Goal: Information Seeking & Learning: Learn about a topic

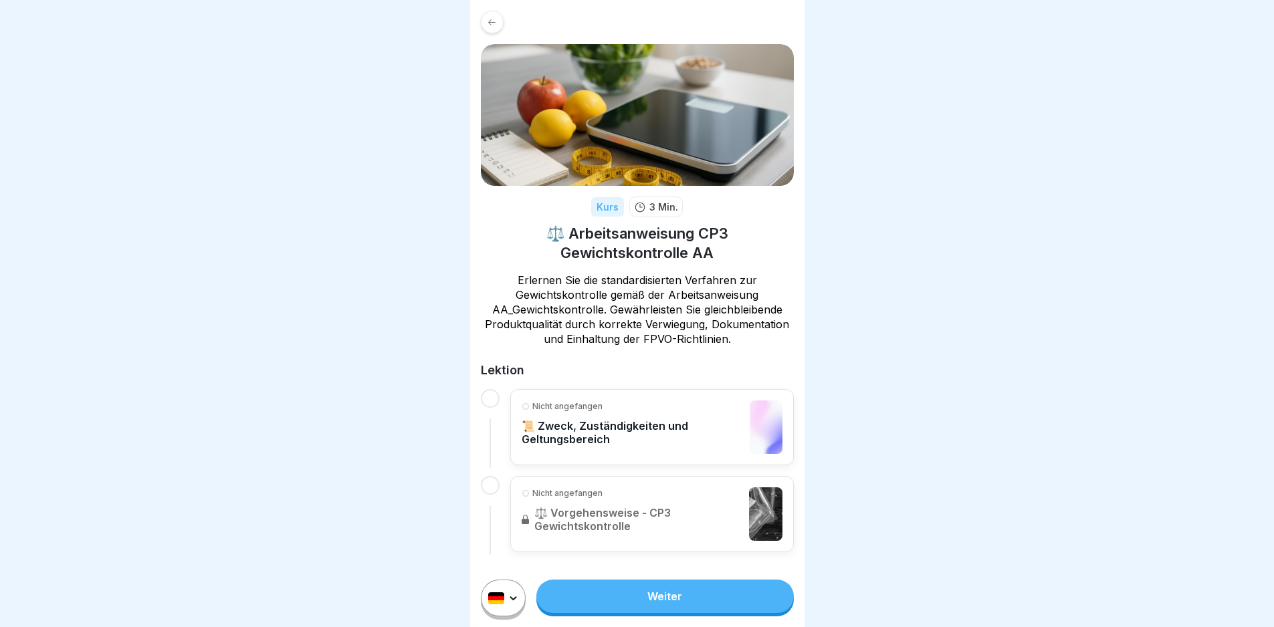
click at [709, 613] on link "Weiter" at bounding box center [664, 596] width 257 height 33
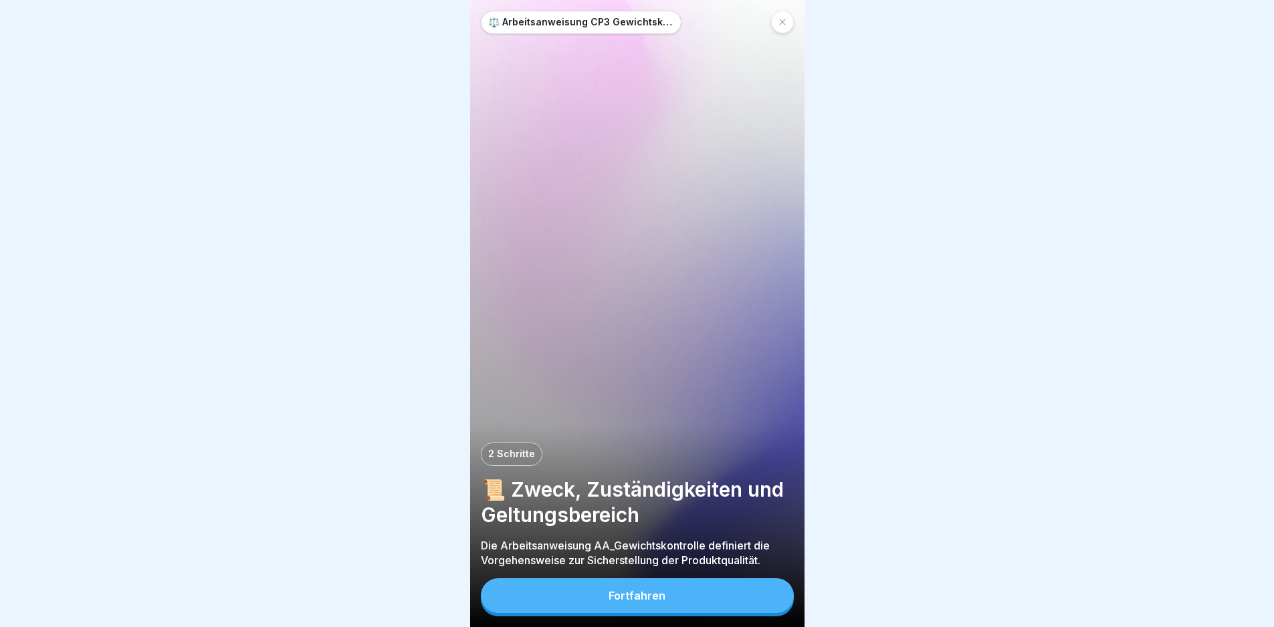
click at [711, 613] on button "Fortfahren" at bounding box center [637, 595] width 313 height 35
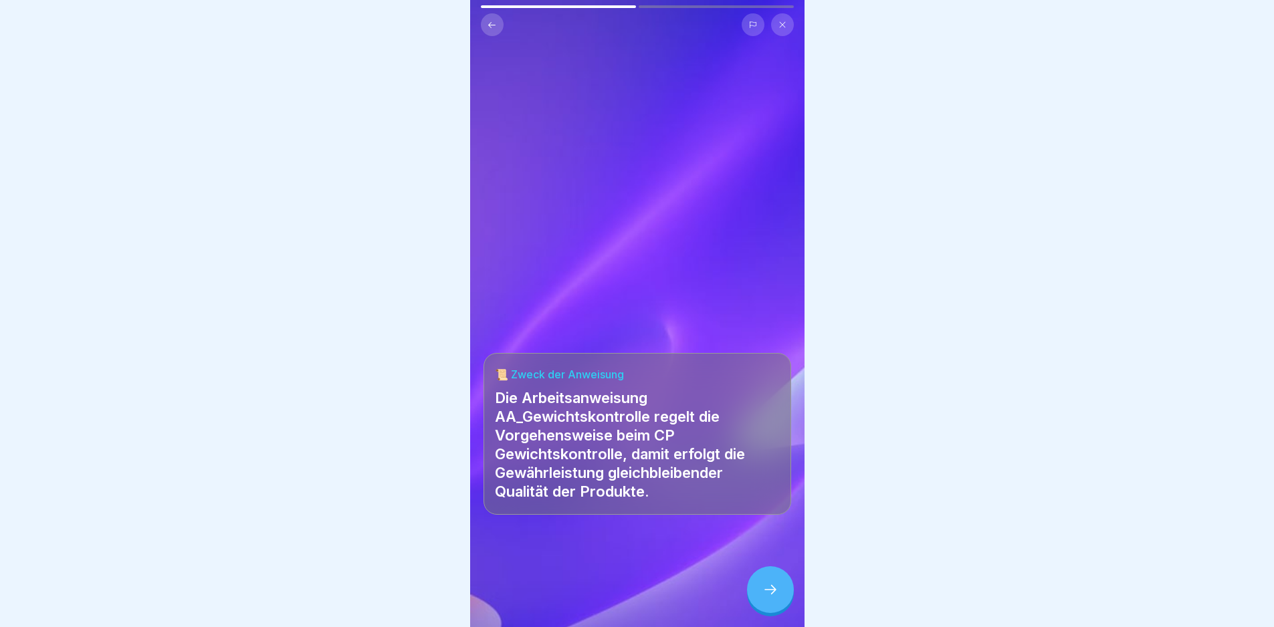
click at [783, 609] on div at bounding box center [770, 589] width 47 height 47
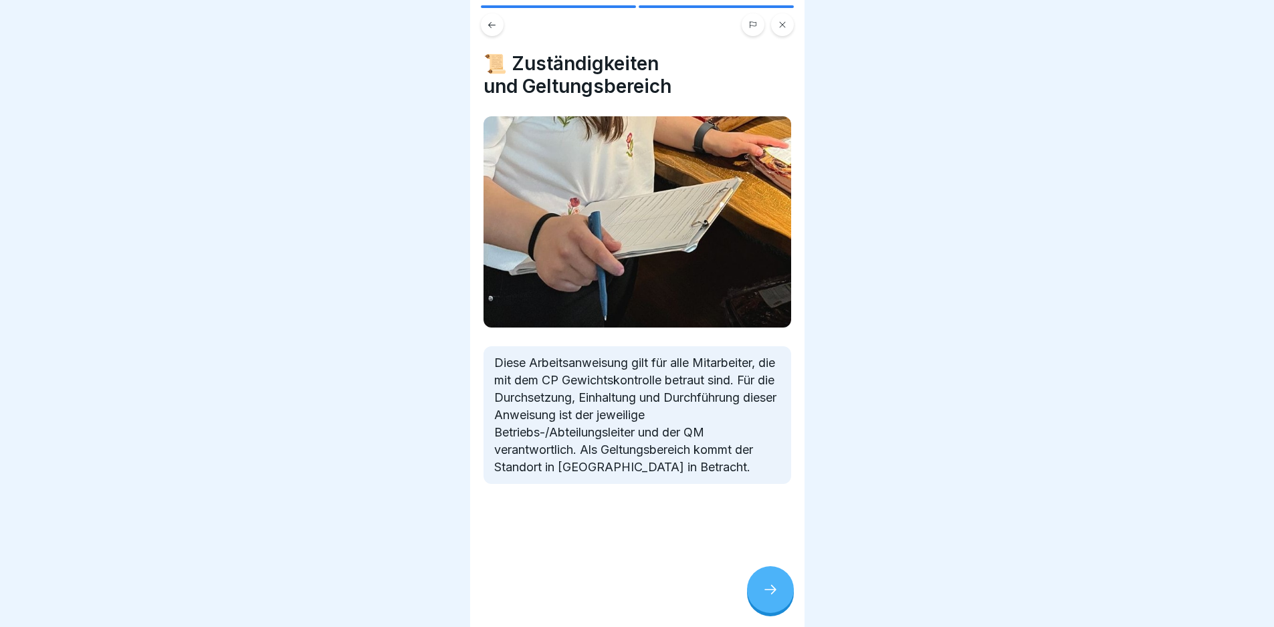
click at [782, 604] on div at bounding box center [770, 589] width 47 height 47
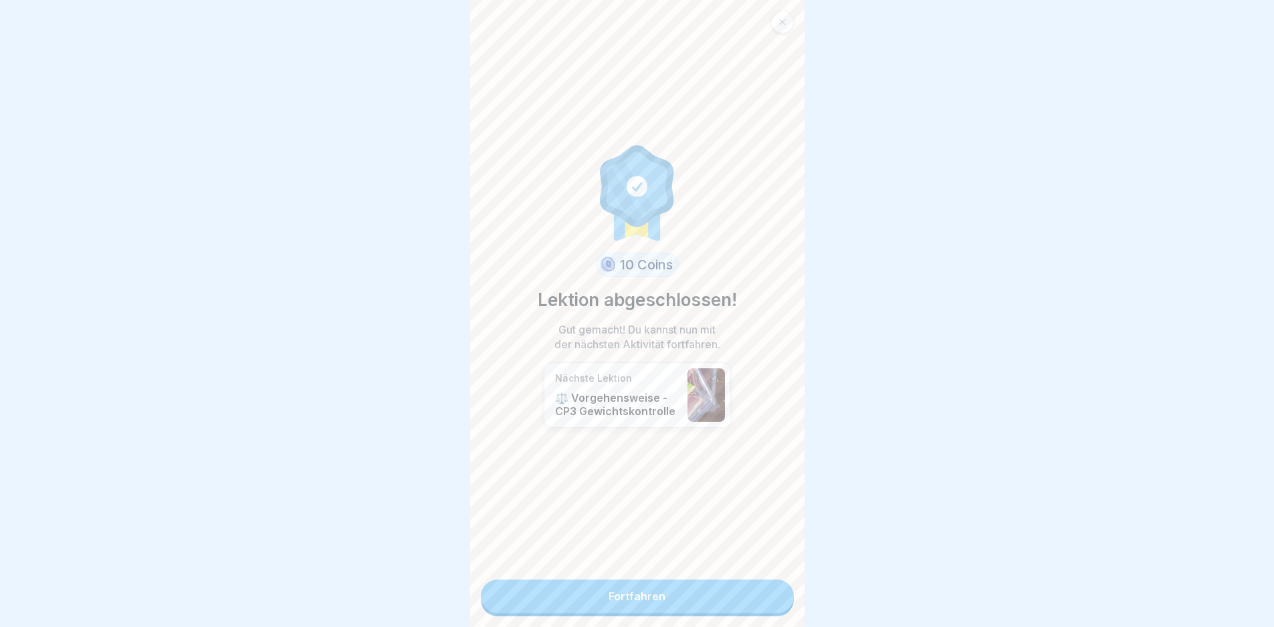
click at [760, 608] on link "Fortfahren" at bounding box center [637, 596] width 313 height 33
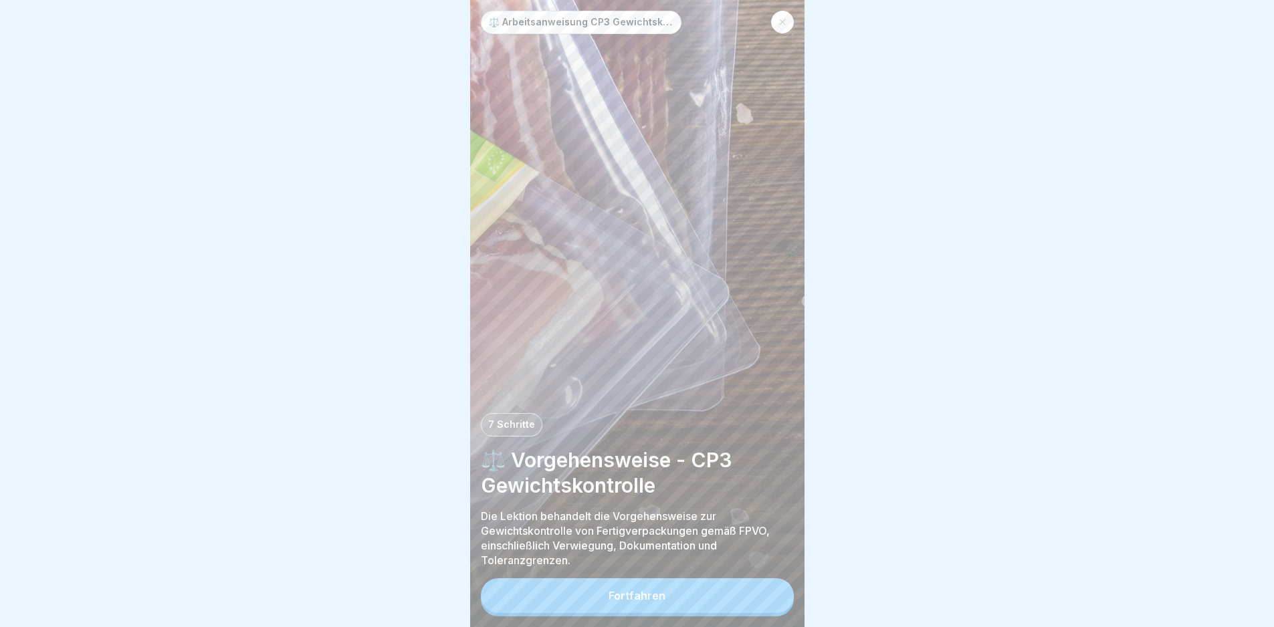
click at [762, 604] on button "Fortfahren" at bounding box center [637, 595] width 313 height 35
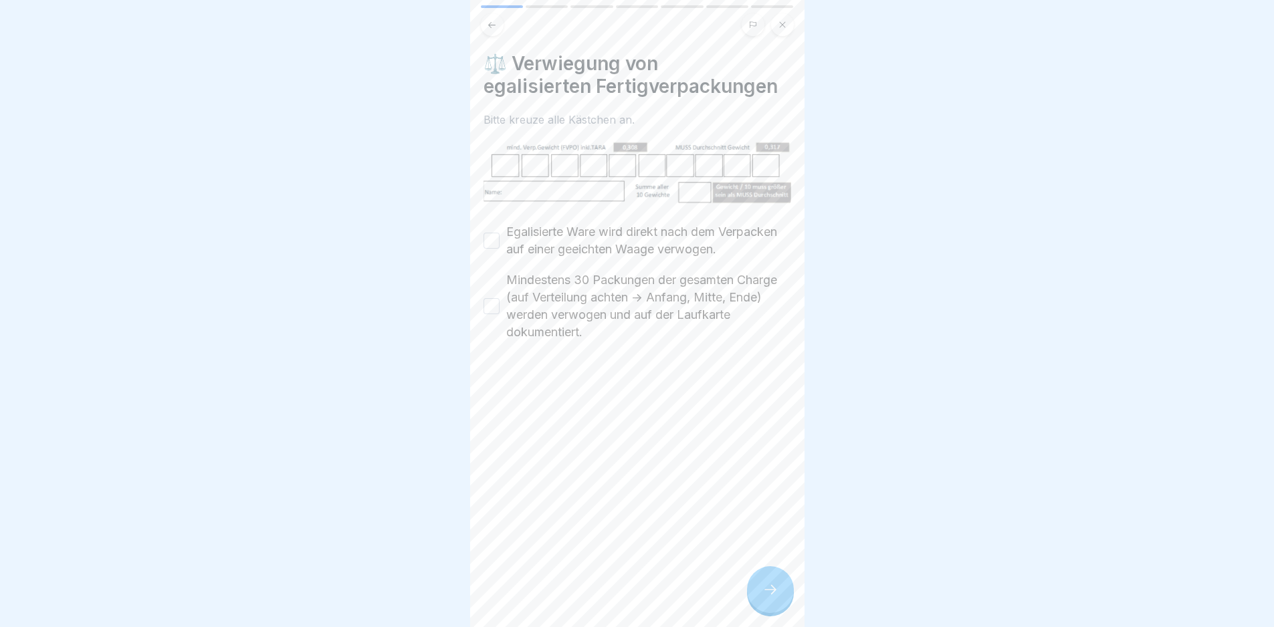
click at [607, 247] on label "Egalisierte Ware wird direkt nach dem Verpacken auf einer geeichten Waage verwo…" at bounding box center [648, 240] width 285 height 35
click at [500, 247] on button "Egalisierte Ware wird direkt nach dem Verpacken auf einer geeichten Waage verwo…" at bounding box center [491, 241] width 16 height 16
drag, startPoint x: 609, startPoint y: 294, endPoint x: 624, endPoint y: 312, distance: 23.7
click at [609, 294] on label "Mindestens 30 Packungen der gesamten Charge (auf Verteilung achten -> Anfang, M…" at bounding box center [648, 306] width 285 height 70
click at [500, 298] on button "Mindestens 30 Packungen der gesamten Charge (auf Verteilung achten -> Anfang, M…" at bounding box center [491, 306] width 16 height 16
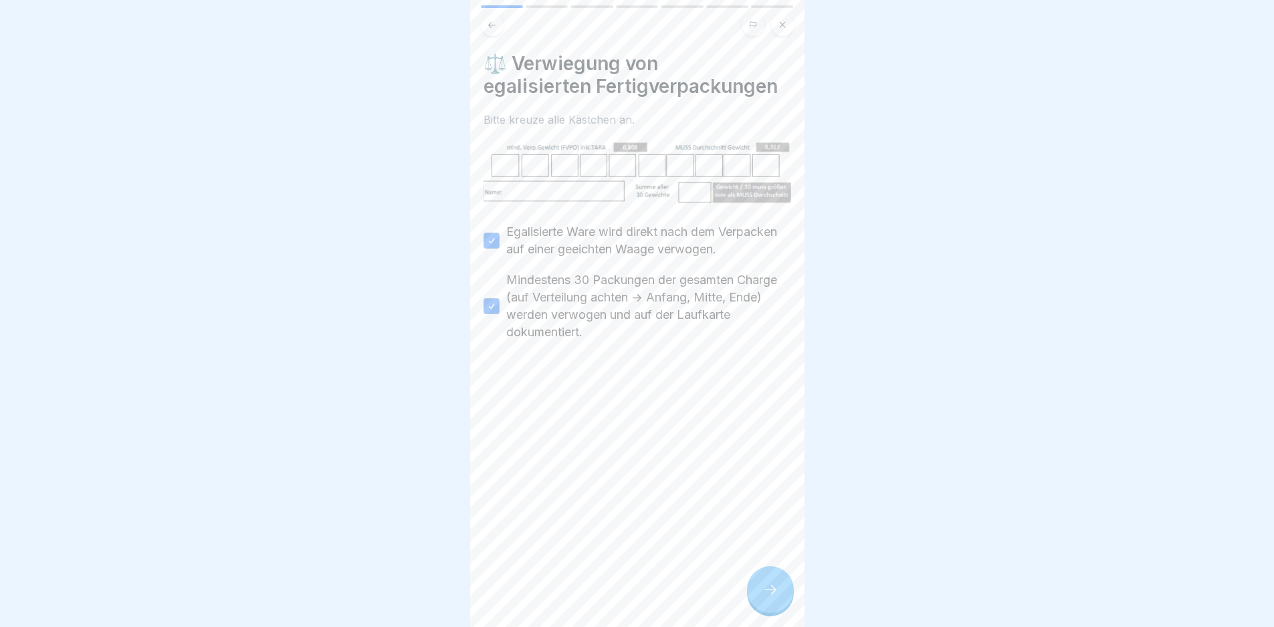
click at [766, 586] on div at bounding box center [770, 589] width 47 height 47
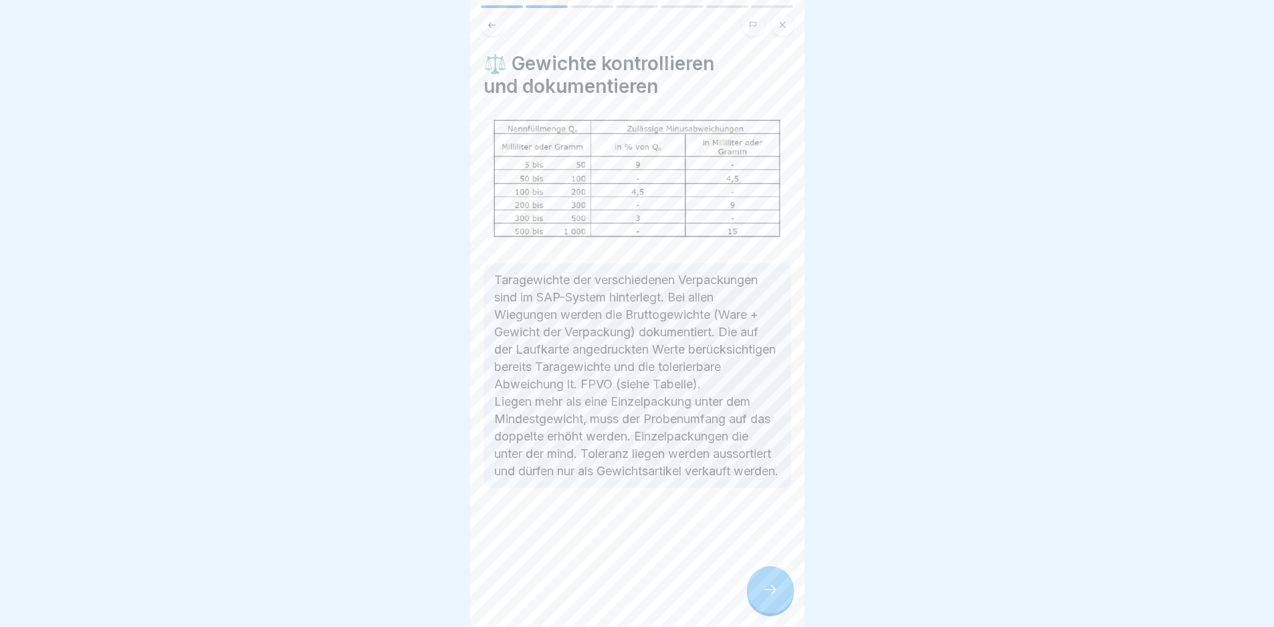
click at [771, 597] on icon at bounding box center [770, 590] width 16 height 16
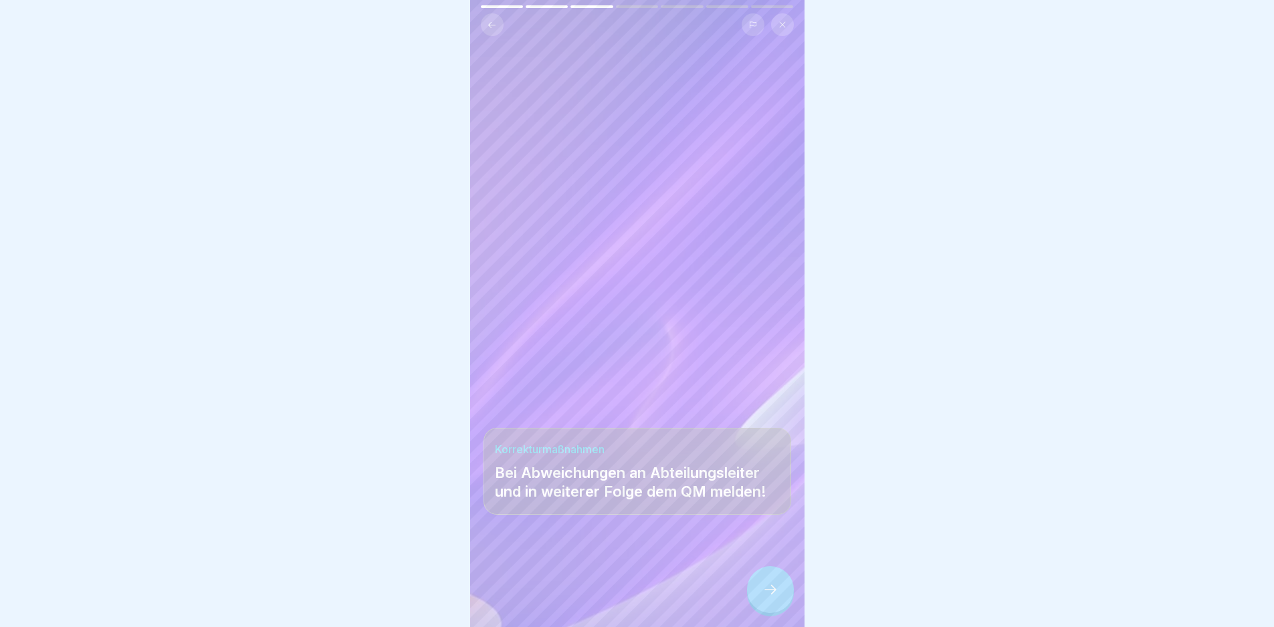
click at [771, 597] on icon at bounding box center [770, 590] width 16 height 16
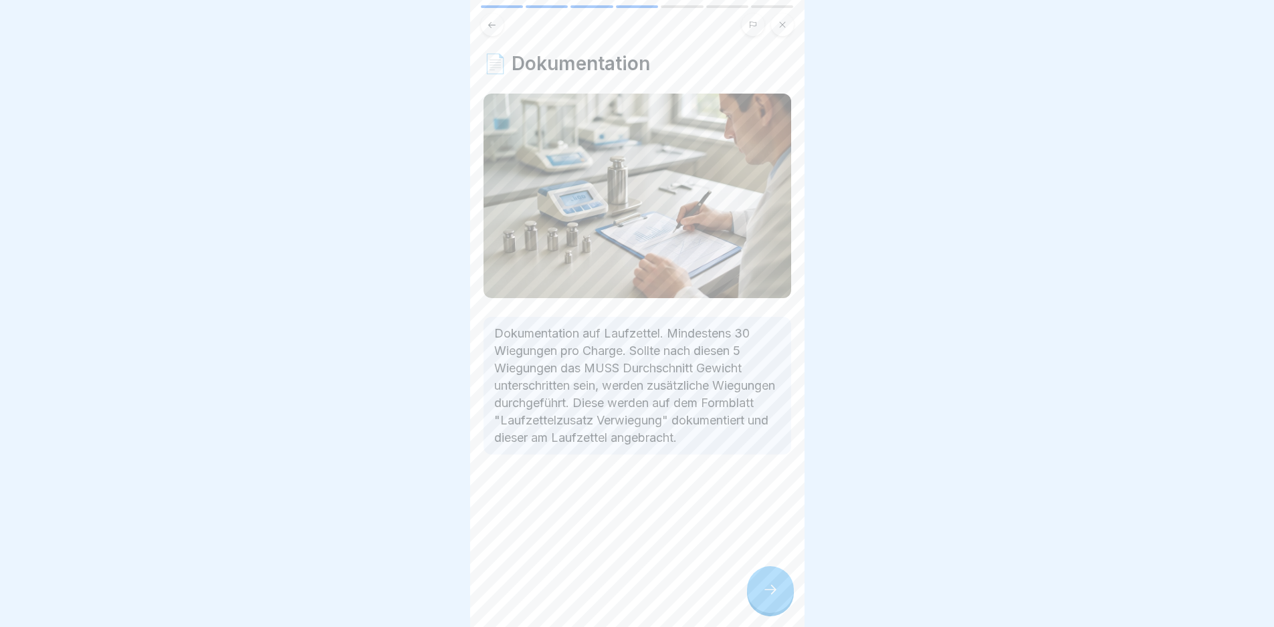
click at [771, 597] on icon at bounding box center [770, 590] width 16 height 16
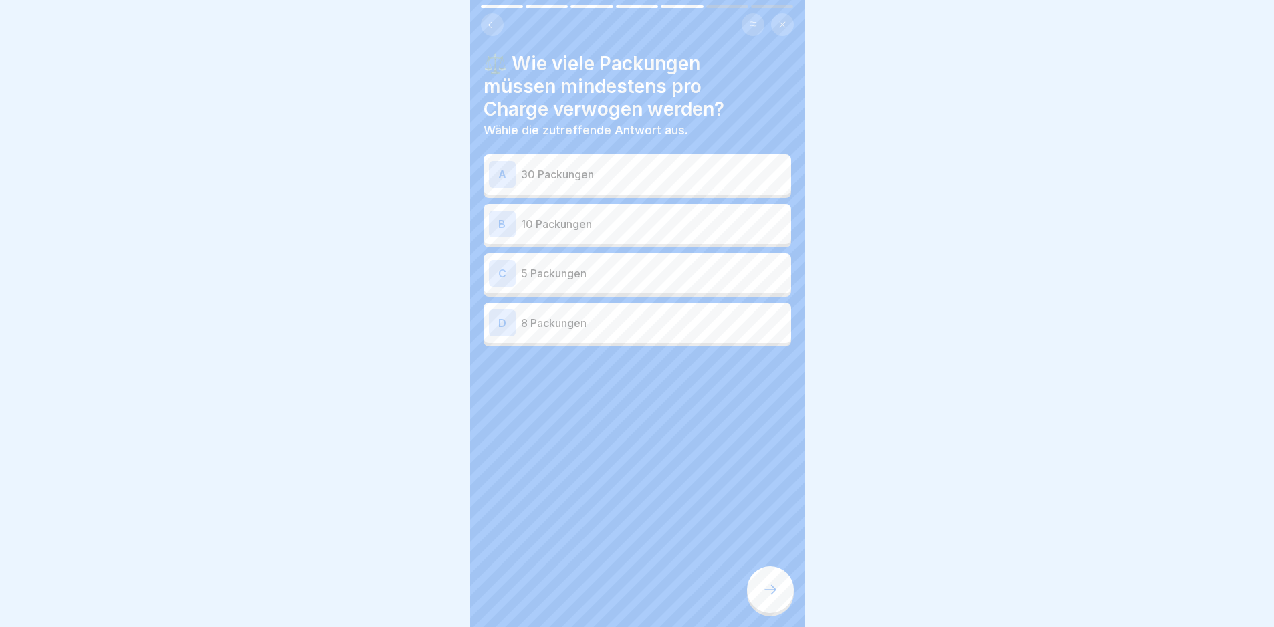
click at [612, 154] on div "A 30 Packungen" at bounding box center [637, 174] width 308 height 40
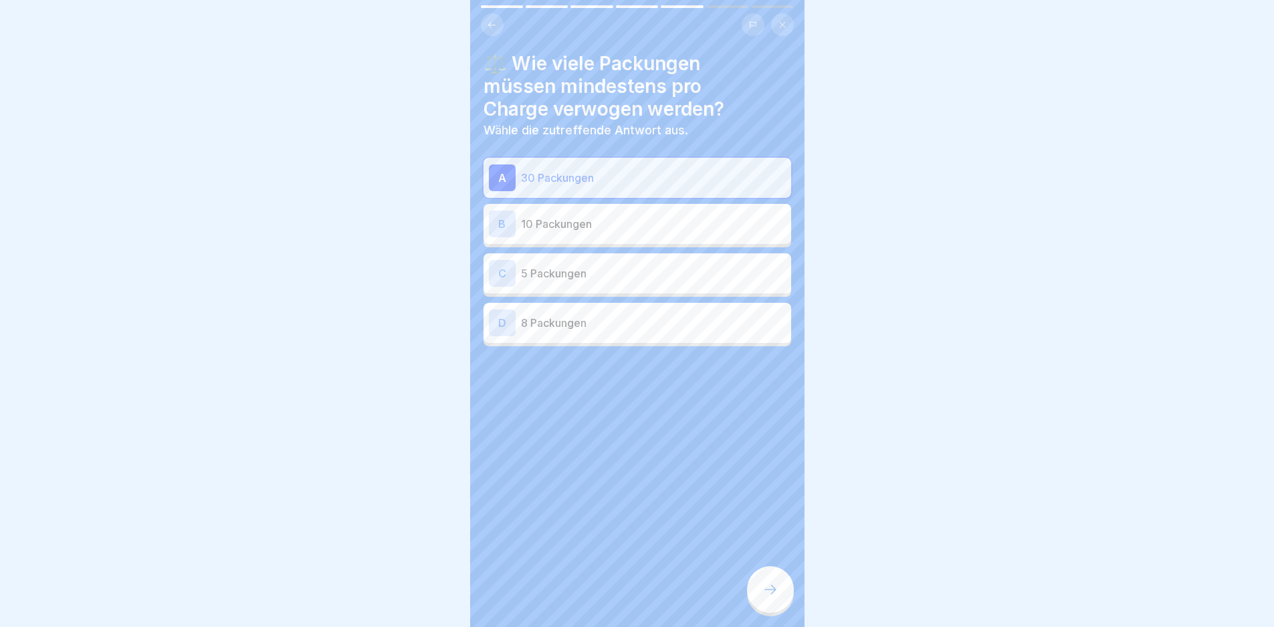
click at [769, 596] on icon at bounding box center [770, 590] width 16 height 16
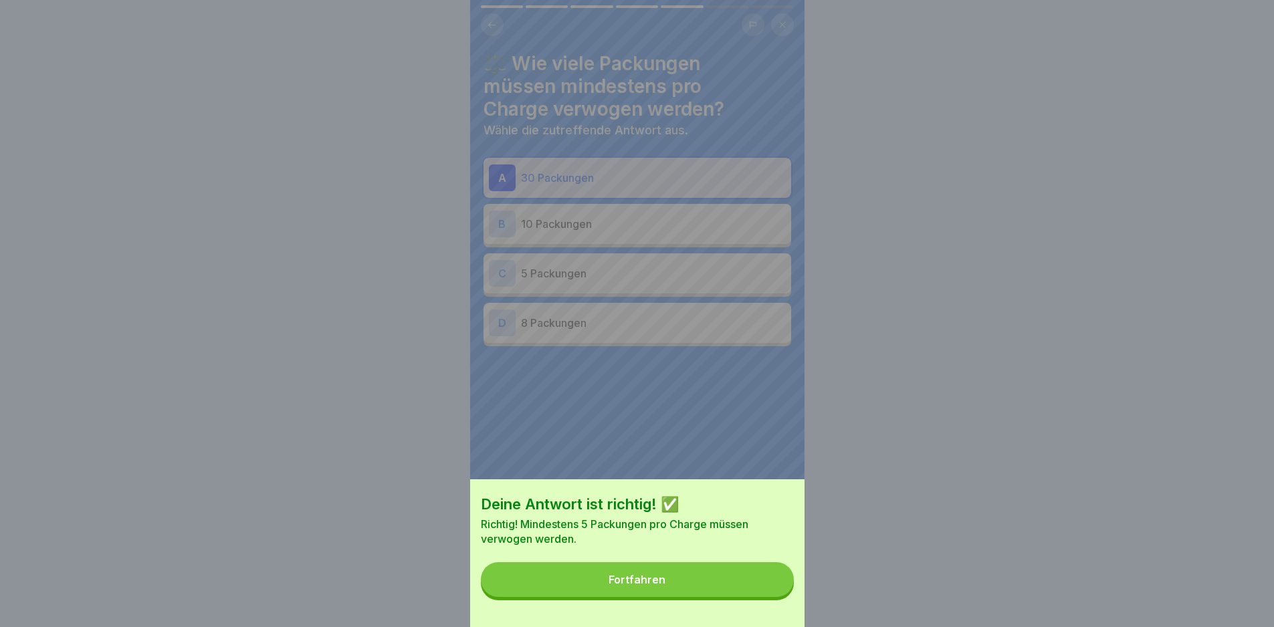
click at [757, 589] on button "Fortfahren" at bounding box center [637, 579] width 313 height 35
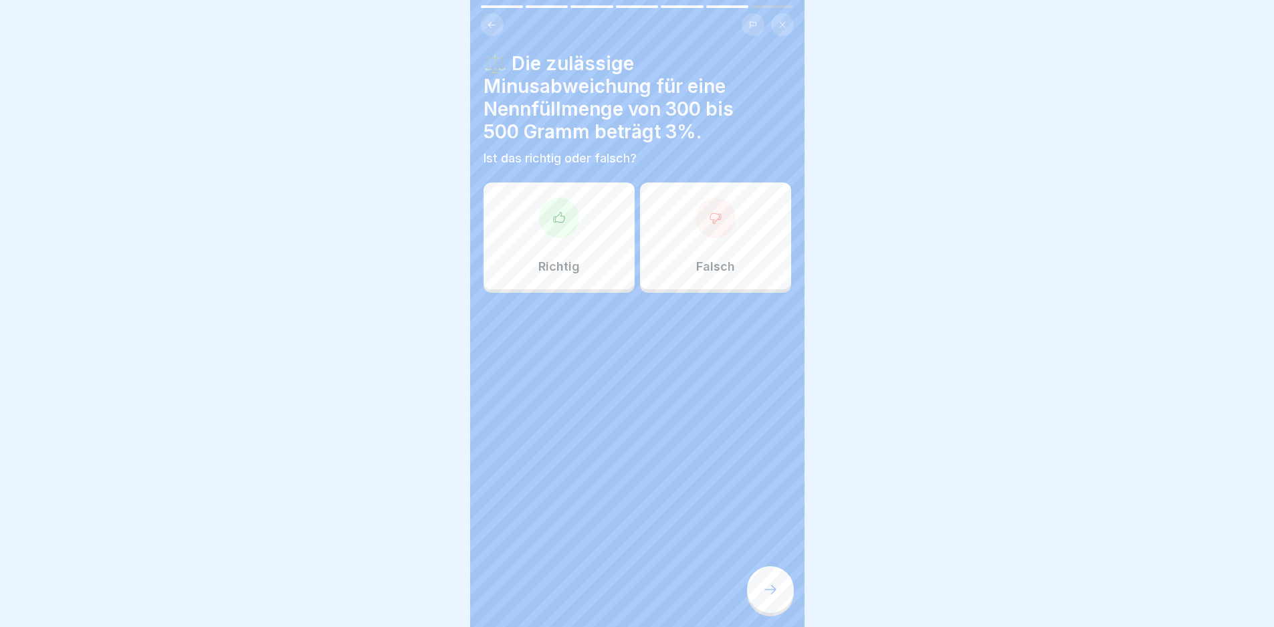
click at [598, 233] on div "Richtig" at bounding box center [558, 236] width 151 height 107
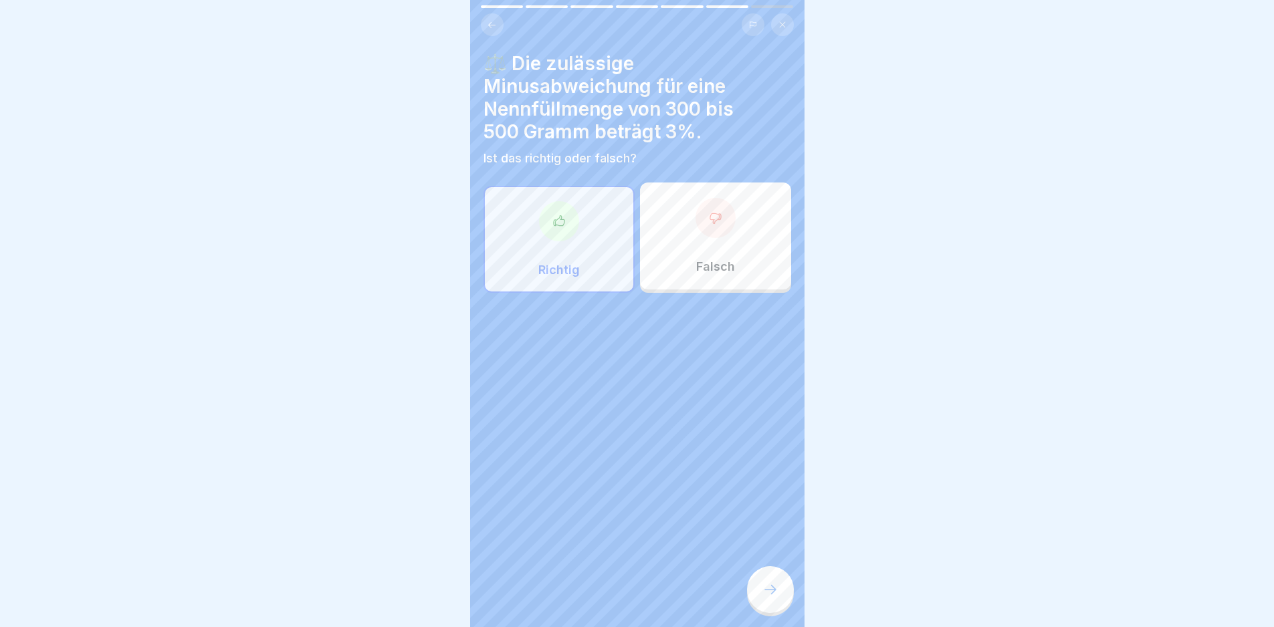
click at [780, 590] on div at bounding box center [770, 589] width 47 height 47
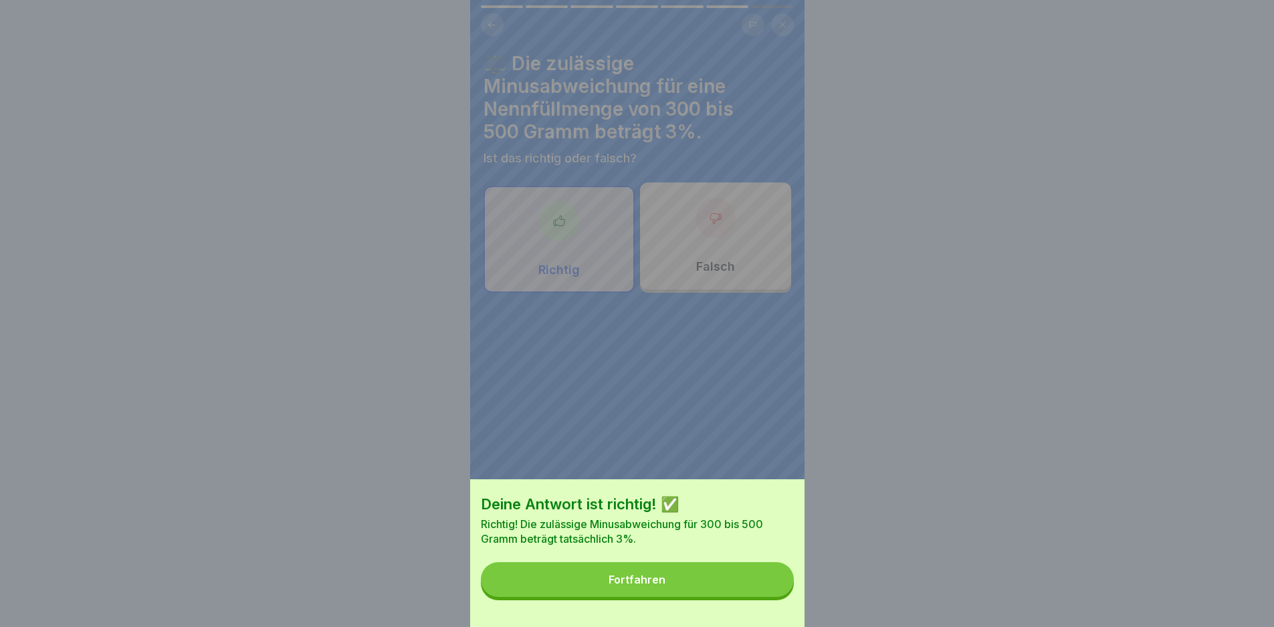
click at [766, 588] on button "Fortfahren" at bounding box center [637, 579] width 313 height 35
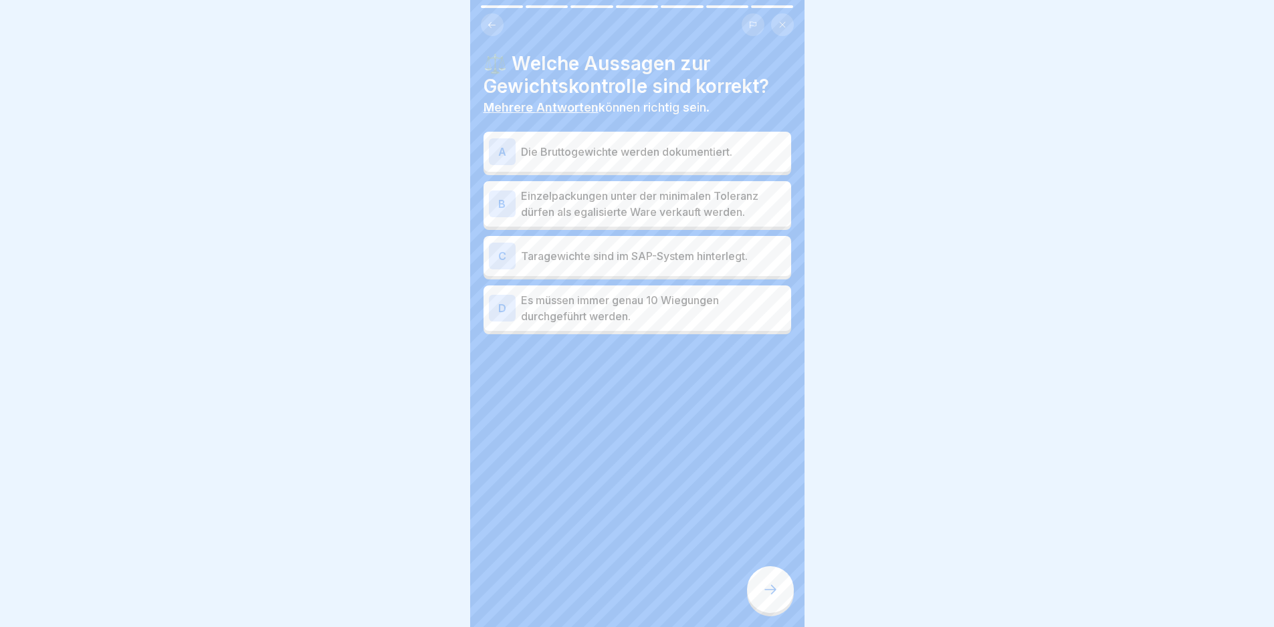
click at [691, 158] on p "Die Bruttogewichte werden dokumentiert." at bounding box center [653, 152] width 265 height 16
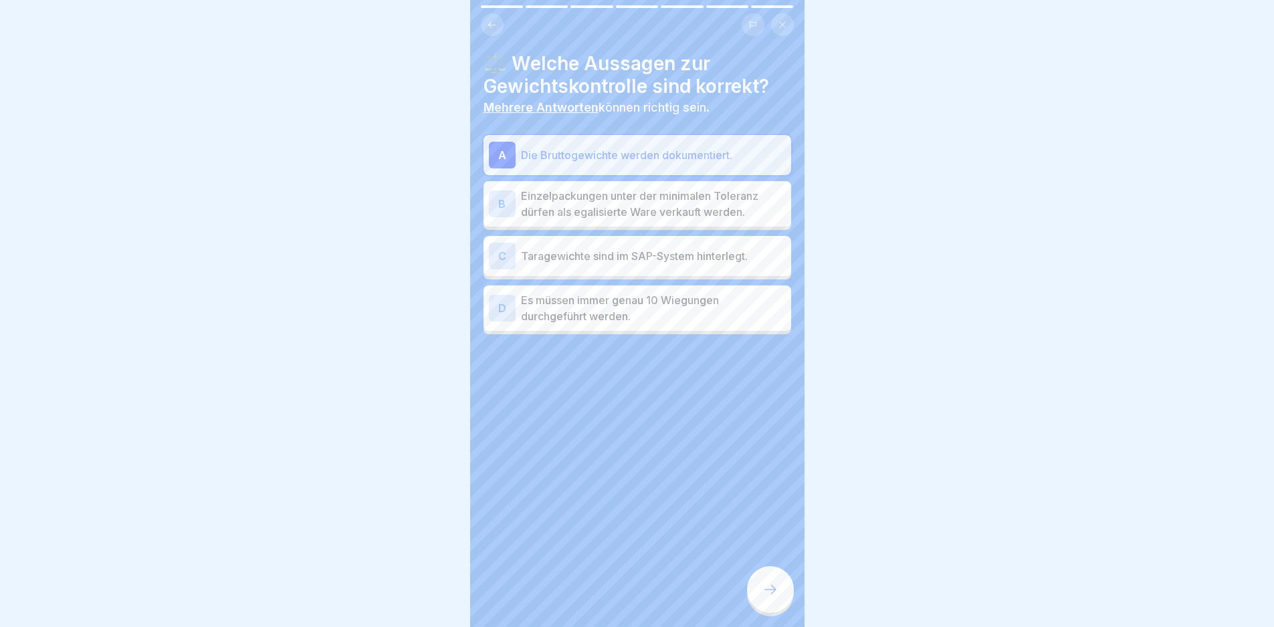
click at [695, 271] on div "C Taragewichte sind im SAP-System hinterlegt." at bounding box center [637, 256] width 308 height 40
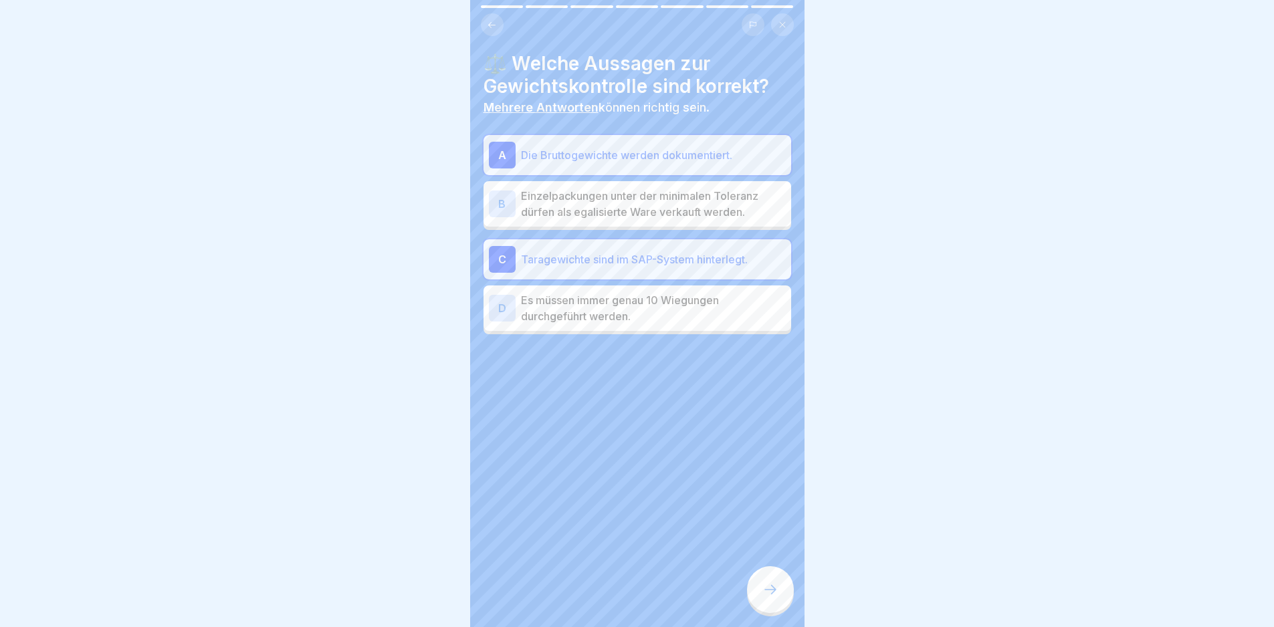
click at [776, 591] on div at bounding box center [770, 589] width 47 height 47
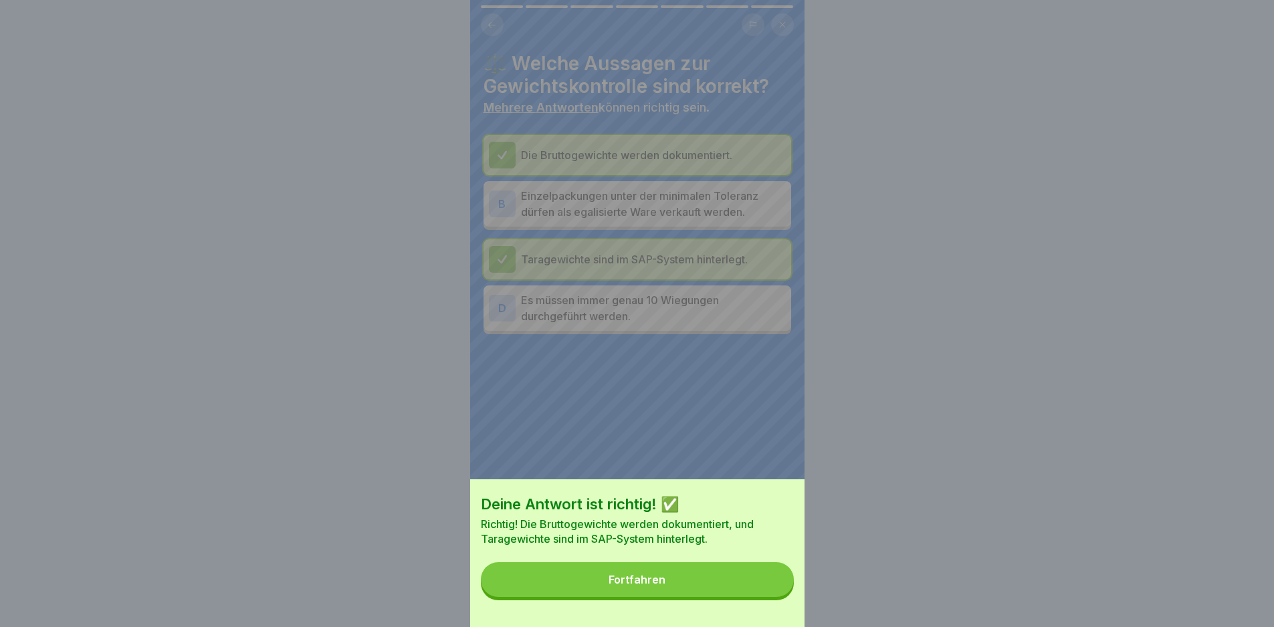
click at [767, 593] on button "Fortfahren" at bounding box center [637, 579] width 313 height 35
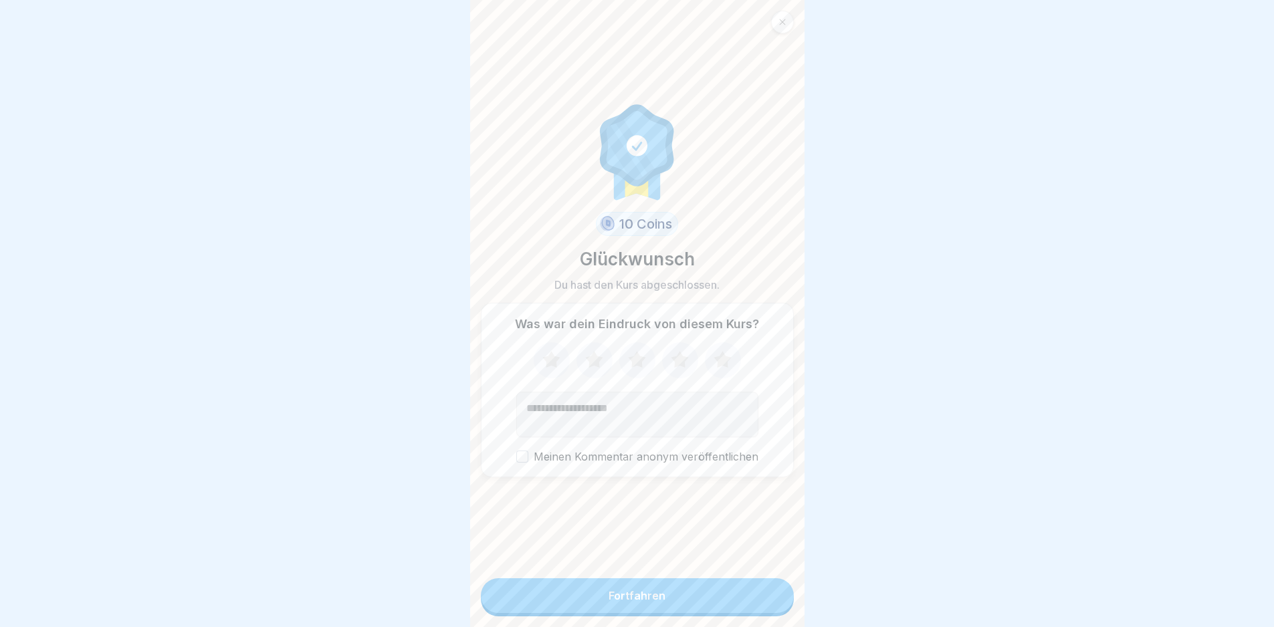
click at [716, 365] on icon at bounding box center [721, 359] width 17 height 17
click at [669, 427] on textarea "Kommentar (optional)" at bounding box center [637, 414] width 242 height 45
type textarea "********"
click at [671, 604] on button "Fortfahren" at bounding box center [637, 595] width 313 height 35
